Goal: Task Accomplishment & Management: Complete application form

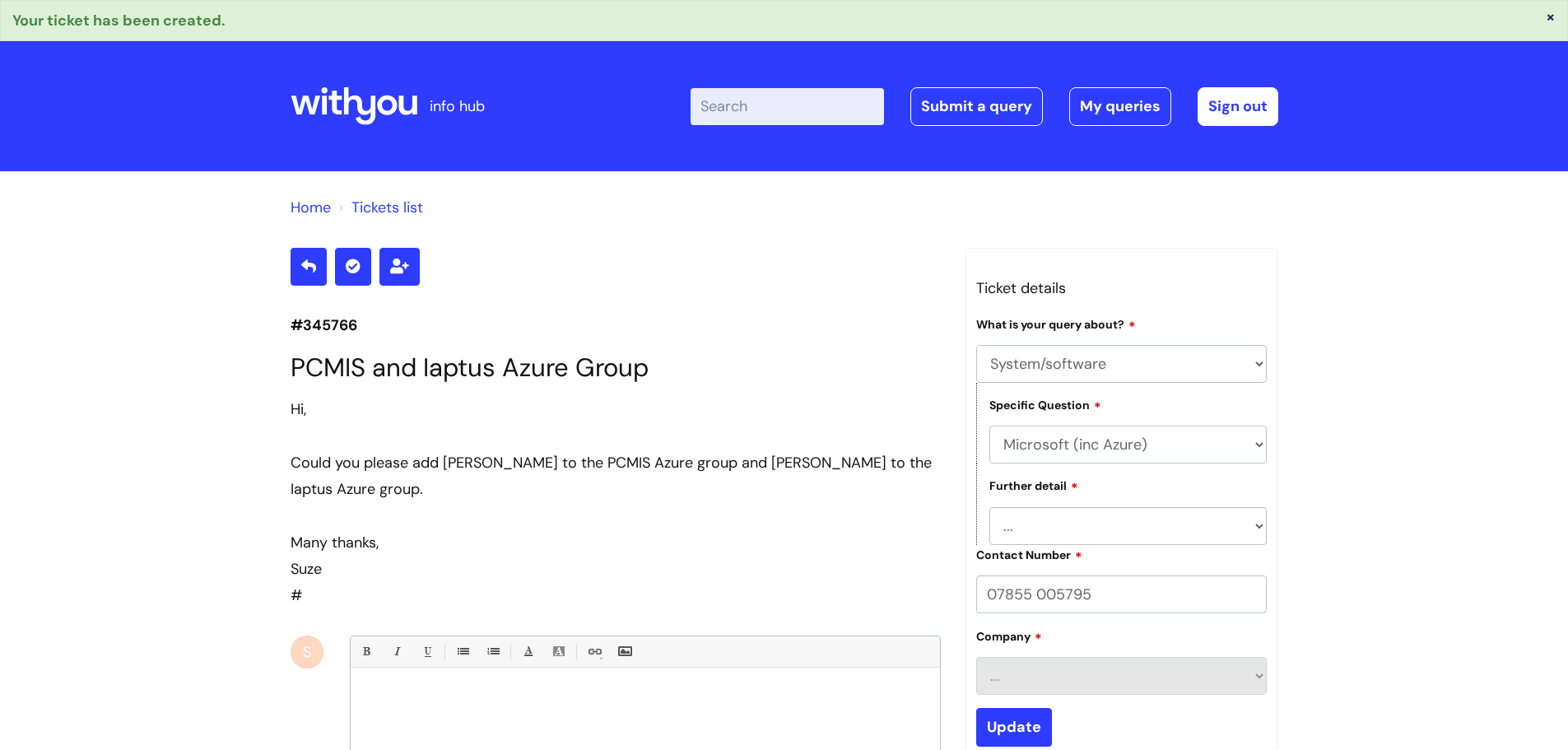
select select "System/software"
select select "Microsoft (inc Azure)"
select select "I’d like to add/remove user(s) to an Azure Group (Miro, [DATE], Salesforce, PCM…"
click at [350, 111] on icon at bounding box center [354, 106] width 127 height 39
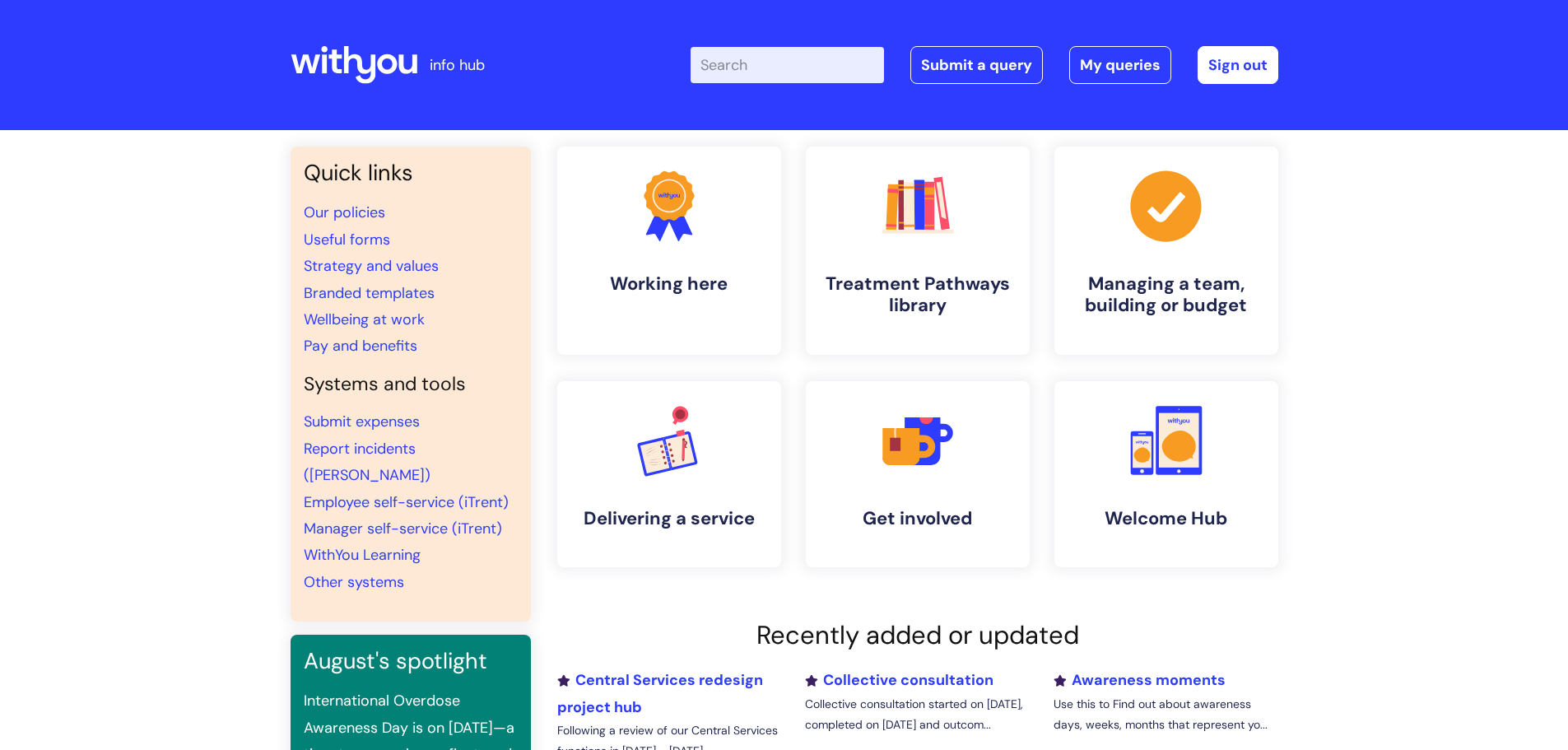
click at [363, 71] on icon at bounding box center [359, 64] width 32 height 38
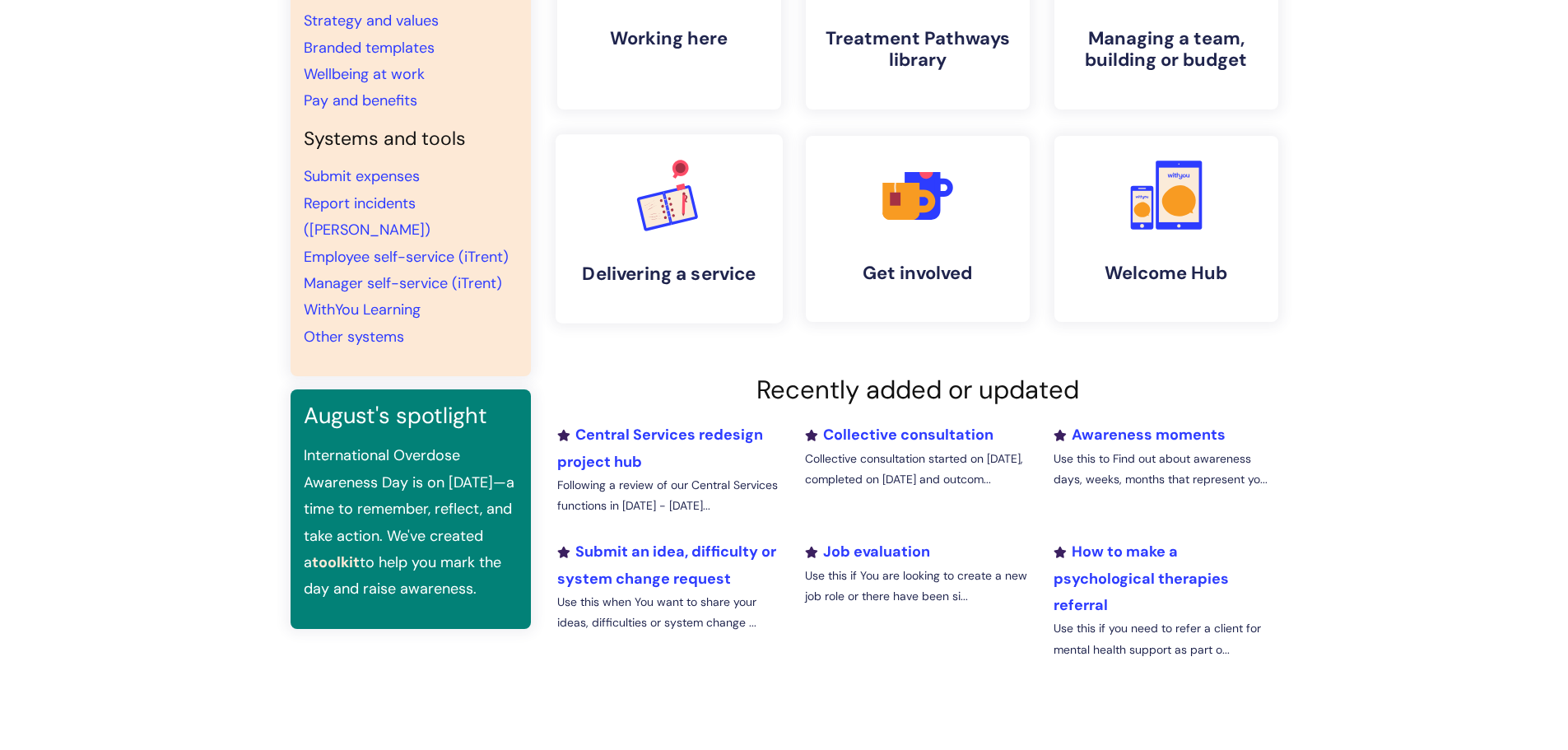
scroll to position [247, 0]
